Goal: Find contact information: Find contact information

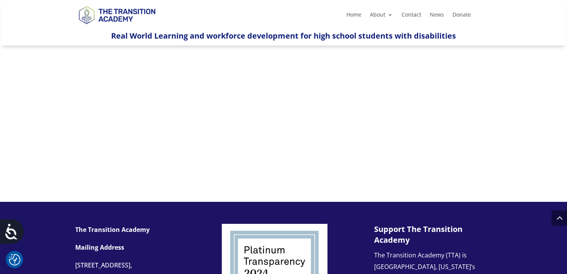
scroll to position [799, 0]
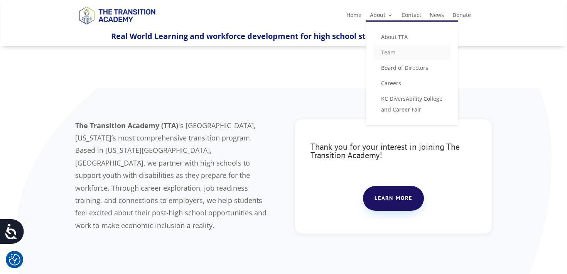
click at [389, 53] on link "Team" at bounding box center [411, 52] width 77 height 15
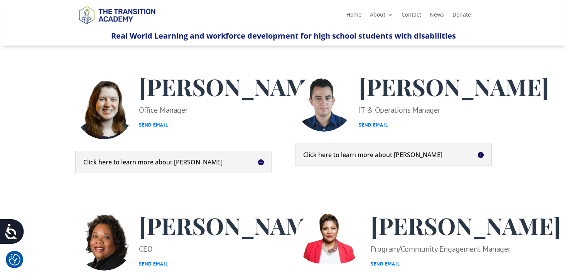
scroll to position [187, 0]
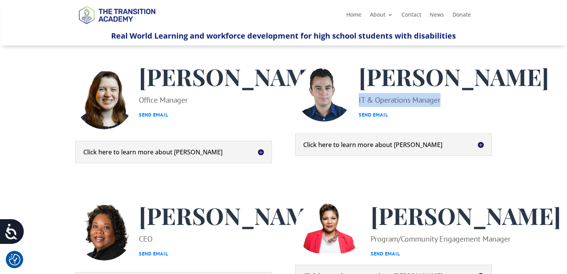
drag, startPoint x: 447, startPoint y: 151, endPoint x: 353, endPoint y: 155, distance: 93.7
click at [353, 122] on div "[PERSON_NAME] IT & Operations Manager Send Email" at bounding box center [451, 93] width 196 height 58
copy p "IT & Operations Manager"
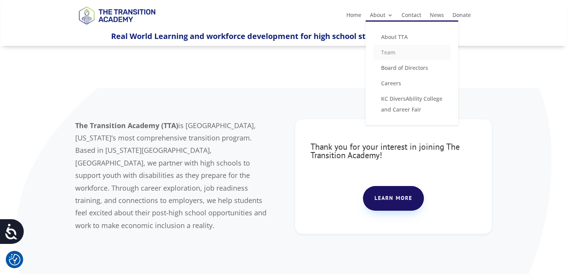
click at [390, 52] on link "Team" at bounding box center [411, 52] width 77 height 15
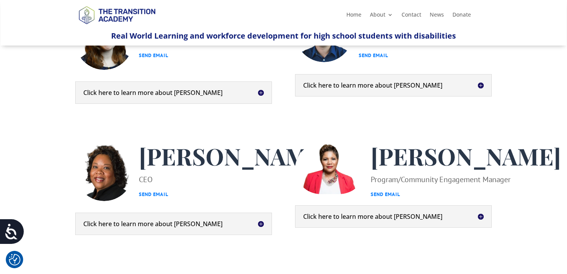
scroll to position [223, 0]
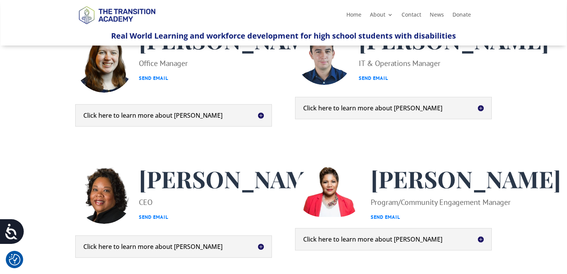
click at [379, 85] on p "IT & Operations Manager Send Email" at bounding box center [453, 70] width 190 height 29
copy p "IT & Operations Manager"
